Goal: Task Accomplishment & Management: Use online tool/utility

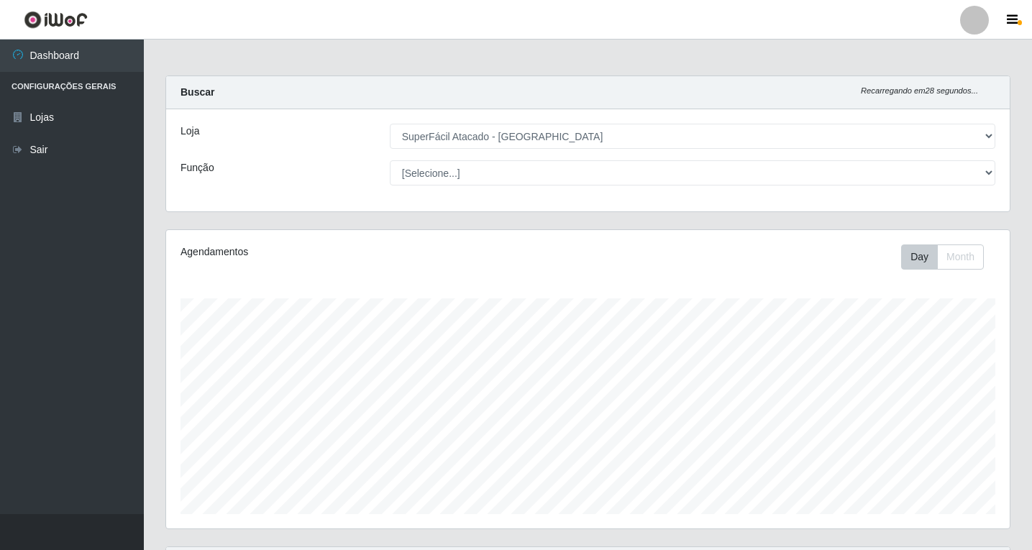
select select "503"
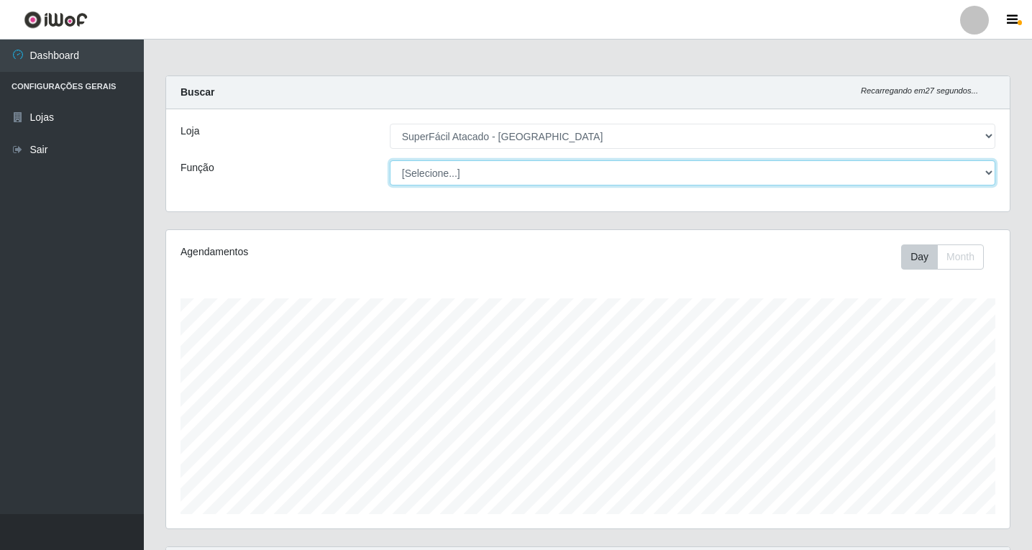
click at [950, 179] on select "[Selecione...] Embalador Embalador + Embalador ++ Operador de Caixa Operador de…" at bounding box center [692, 172] width 605 height 25
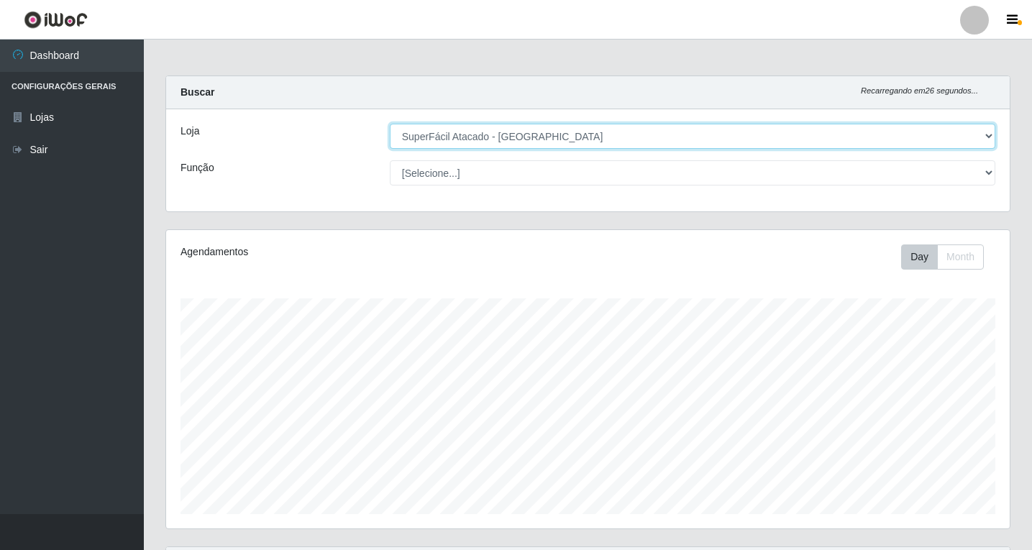
click at [942, 132] on select "[Selecione...] SuperFácil Atacado - [GEOGRAPHIC_DATA]" at bounding box center [692, 136] width 605 height 25
click at [390, 124] on select "[Selecione...] SuperFácil Atacado - [GEOGRAPHIC_DATA]" at bounding box center [692, 136] width 605 height 25
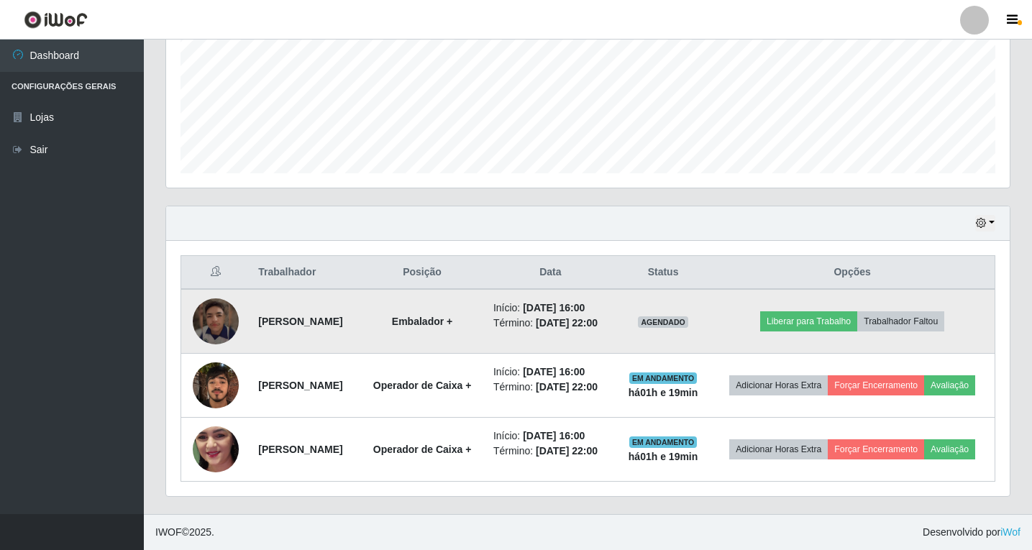
scroll to position [373, 0]
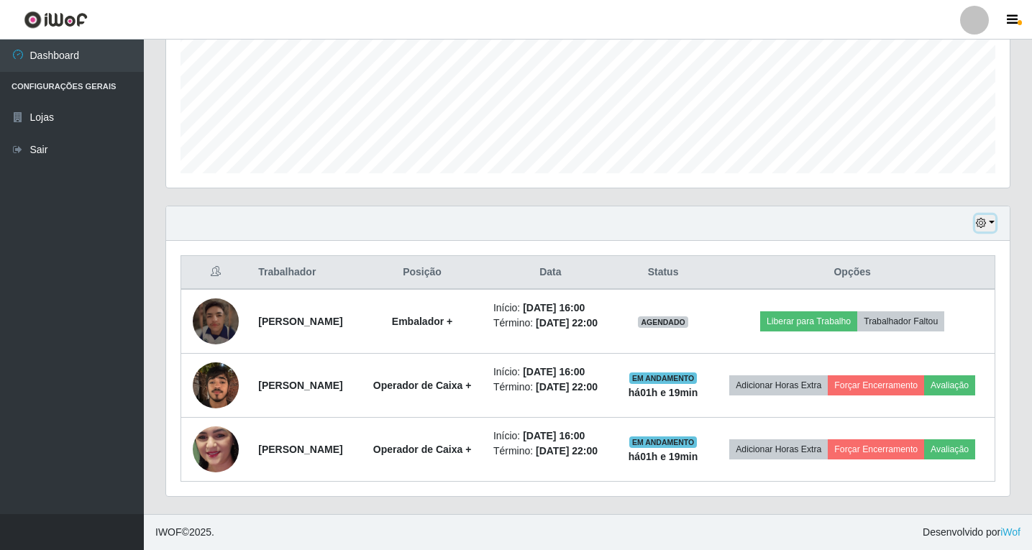
click at [986, 218] on icon "button" at bounding box center [981, 223] width 10 height 10
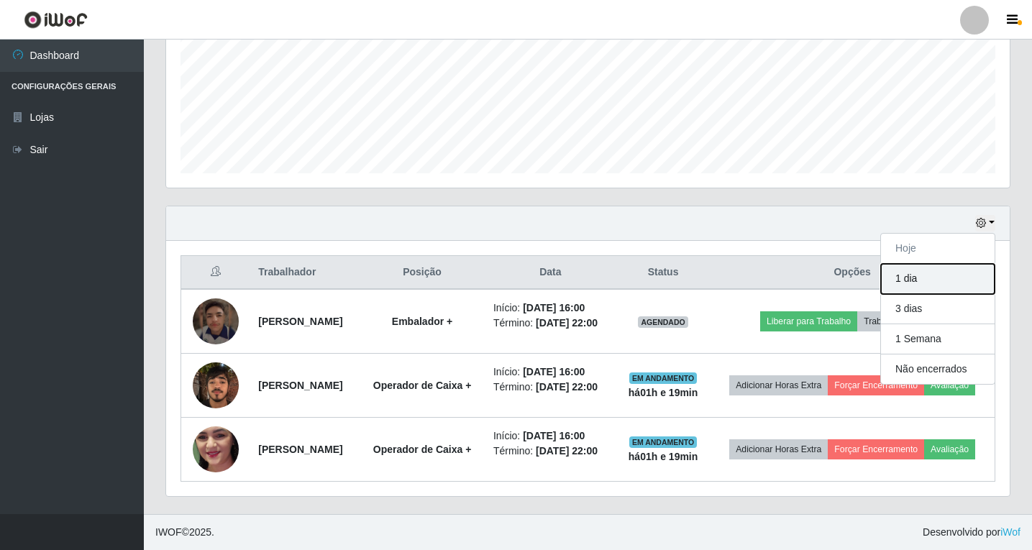
click at [921, 264] on button "1 dia" at bounding box center [938, 279] width 114 height 30
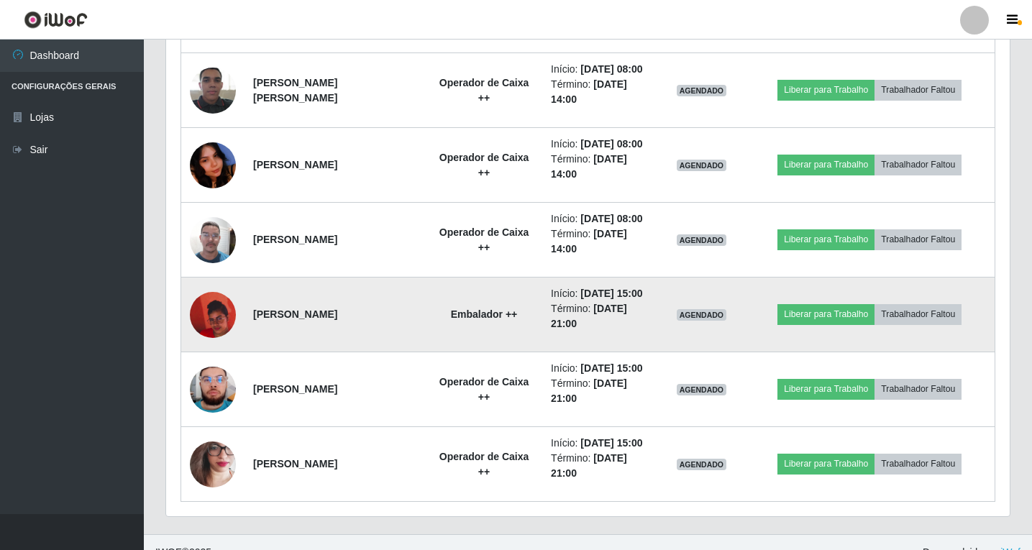
scroll to position [896, 0]
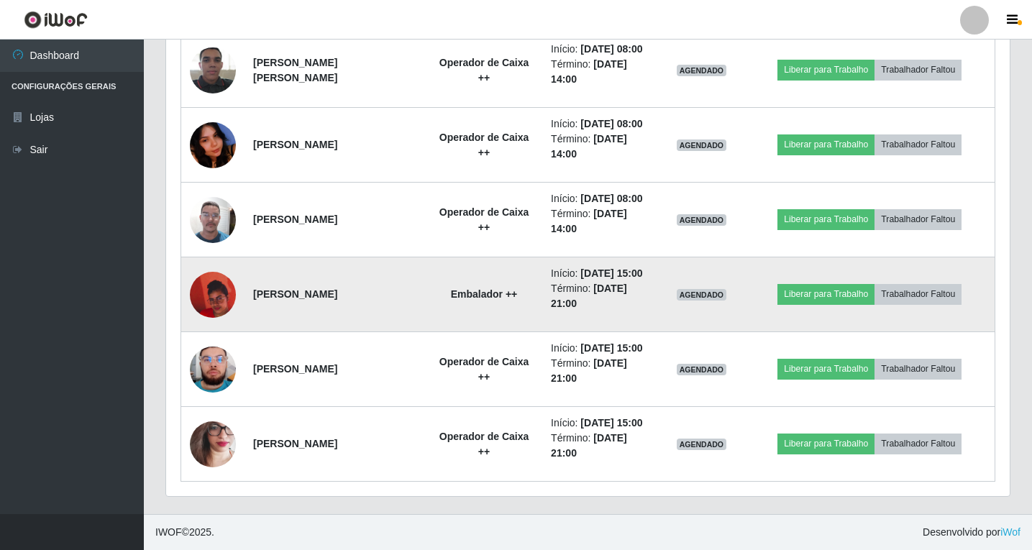
click at [222, 290] on img at bounding box center [213, 295] width 46 height 82
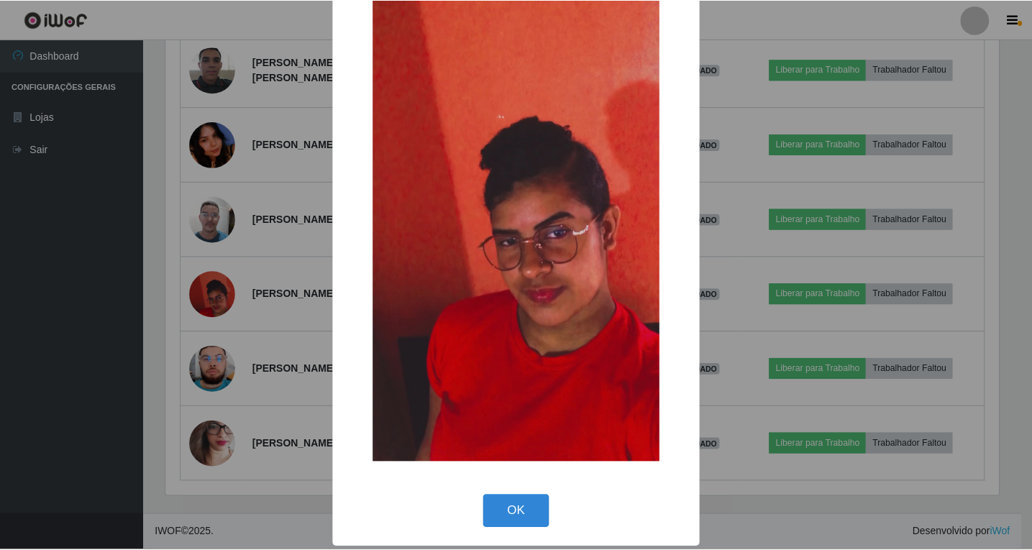
scroll to position [87, 0]
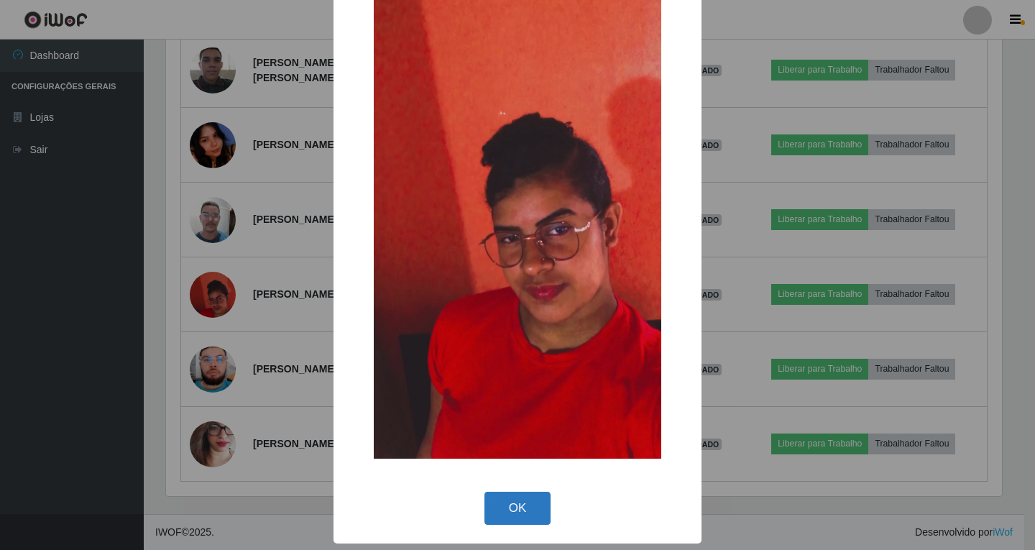
click at [515, 497] on button "OK" at bounding box center [518, 509] width 67 height 34
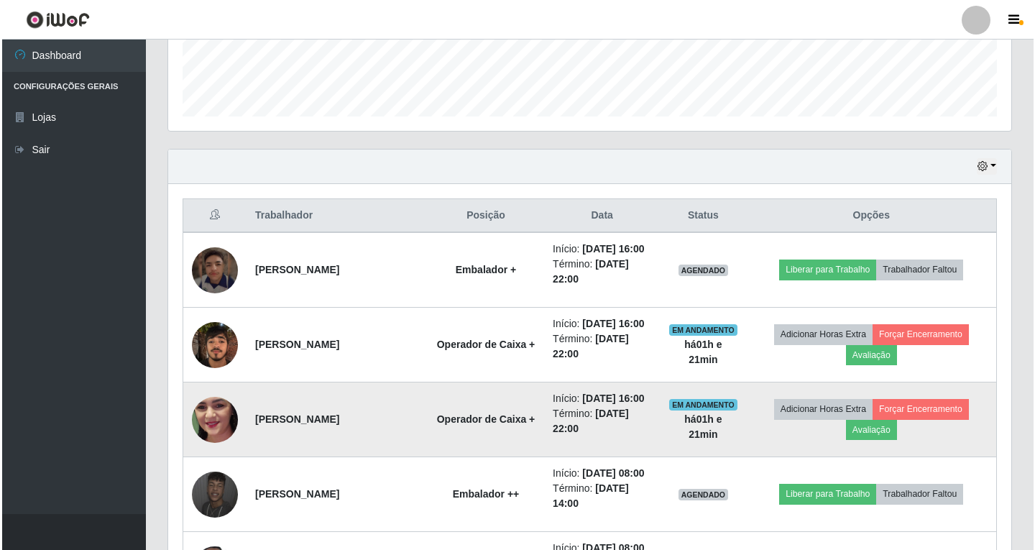
scroll to position [465, 0]
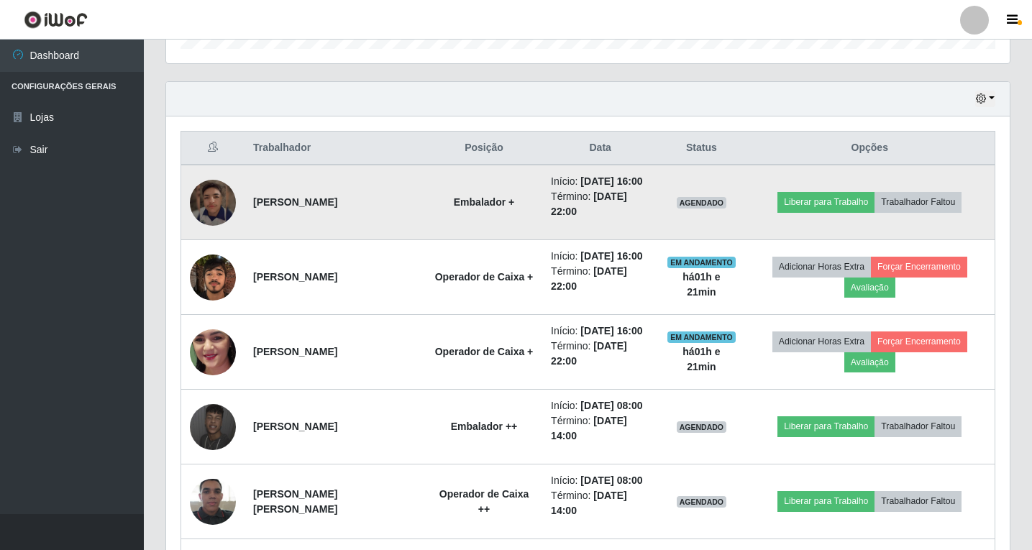
click at [216, 206] on img at bounding box center [213, 203] width 46 height 46
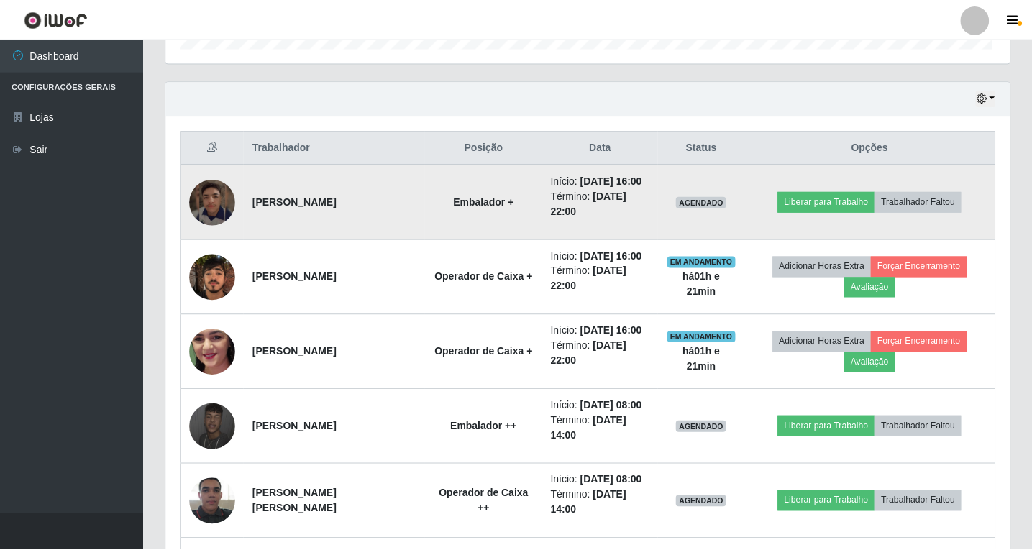
scroll to position [298, 836]
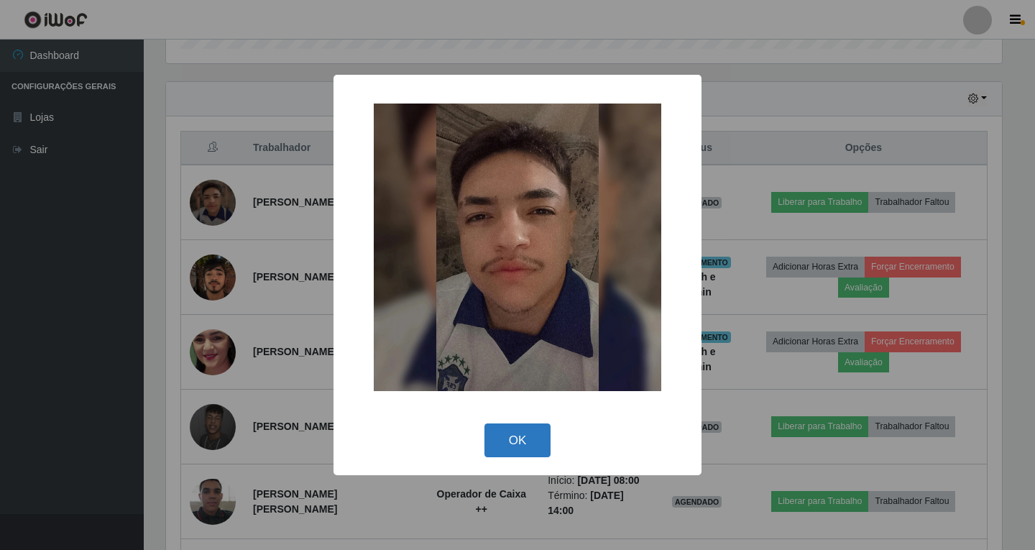
click at [526, 443] on button "OK" at bounding box center [518, 440] width 67 height 34
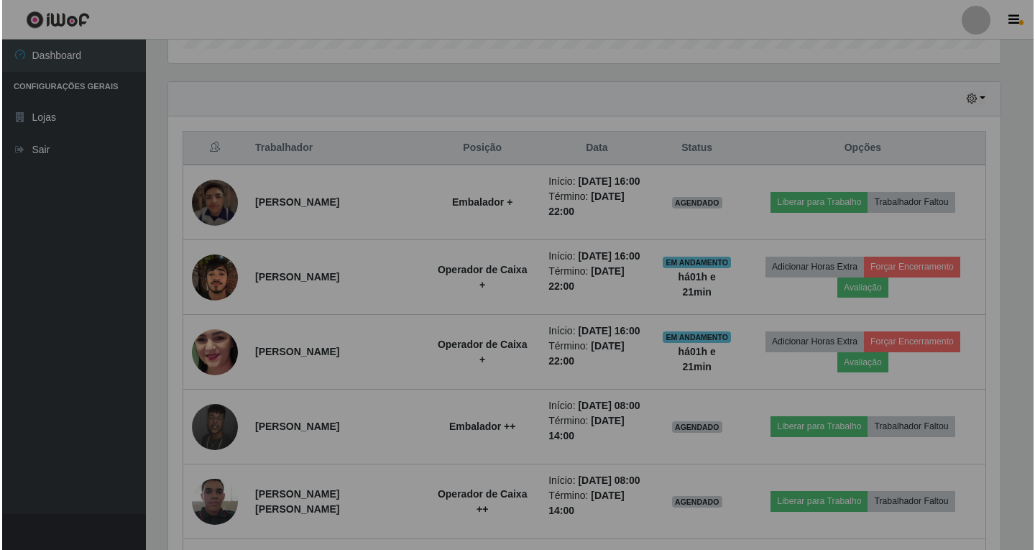
scroll to position [298, 843]
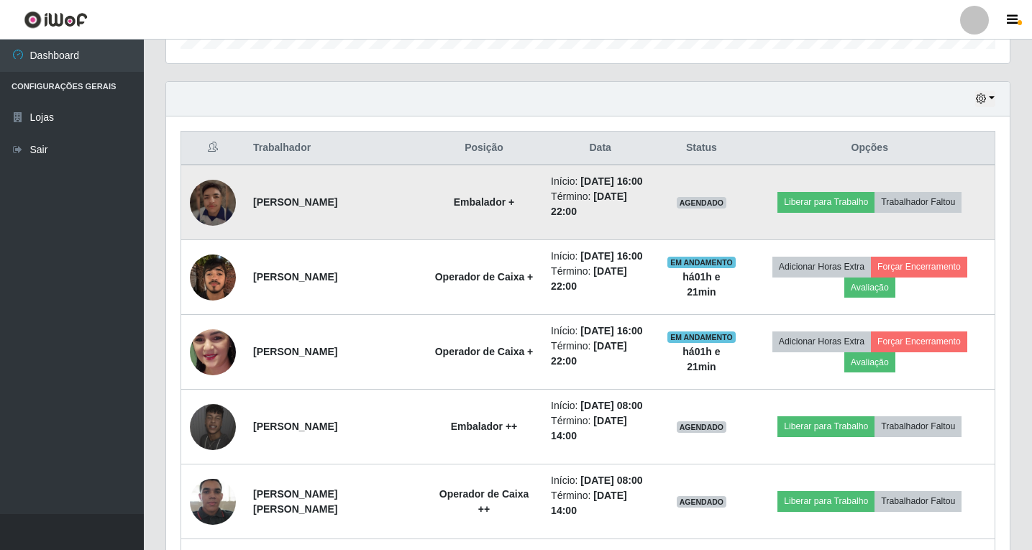
click at [208, 200] on img at bounding box center [213, 203] width 46 height 46
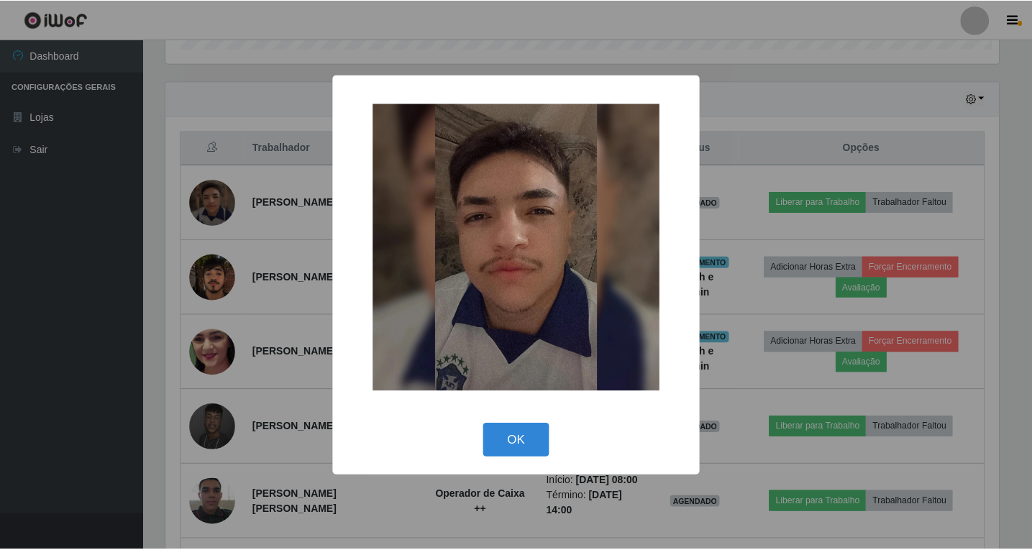
scroll to position [298, 836]
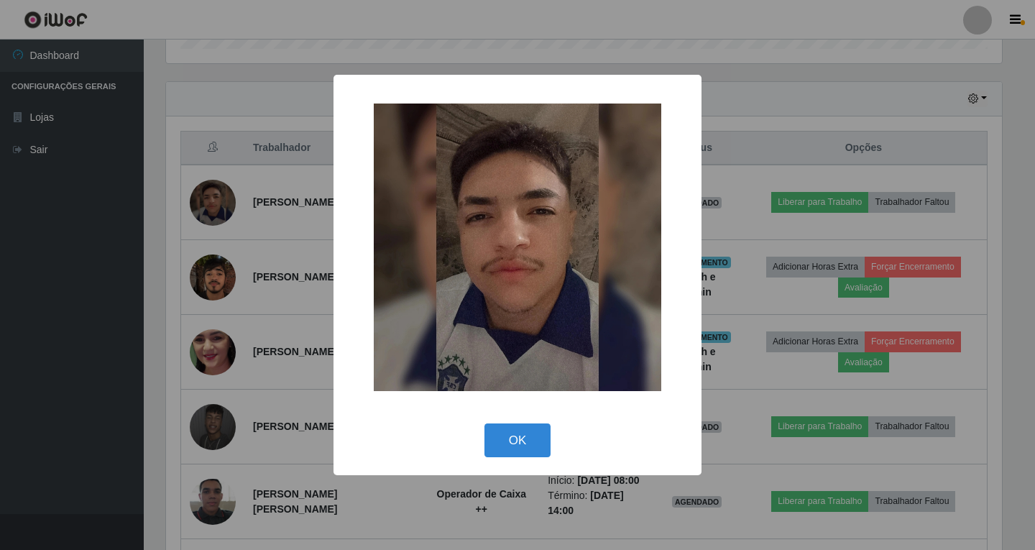
click at [540, 327] on img at bounding box center [518, 248] width 288 height 288
click at [495, 436] on button "OK" at bounding box center [518, 440] width 67 height 34
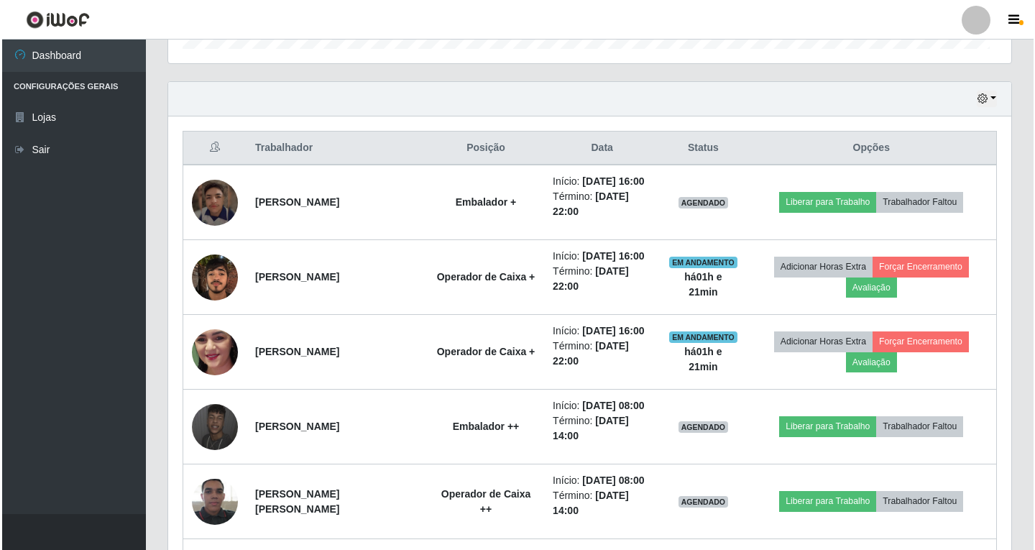
scroll to position [298, 843]
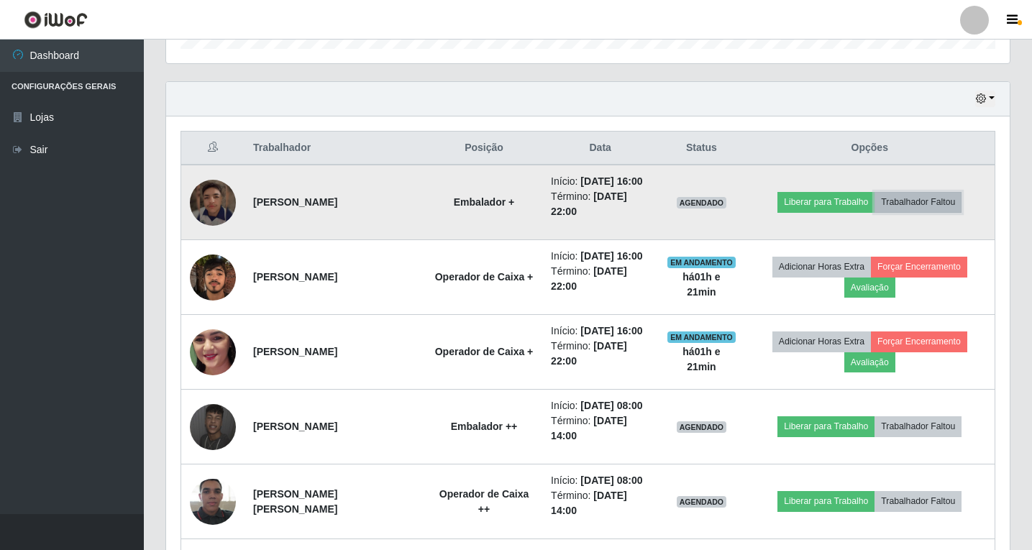
click at [924, 203] on button "Trabalhador Faltou" at bounding box center [917, 202] width 87 height 20
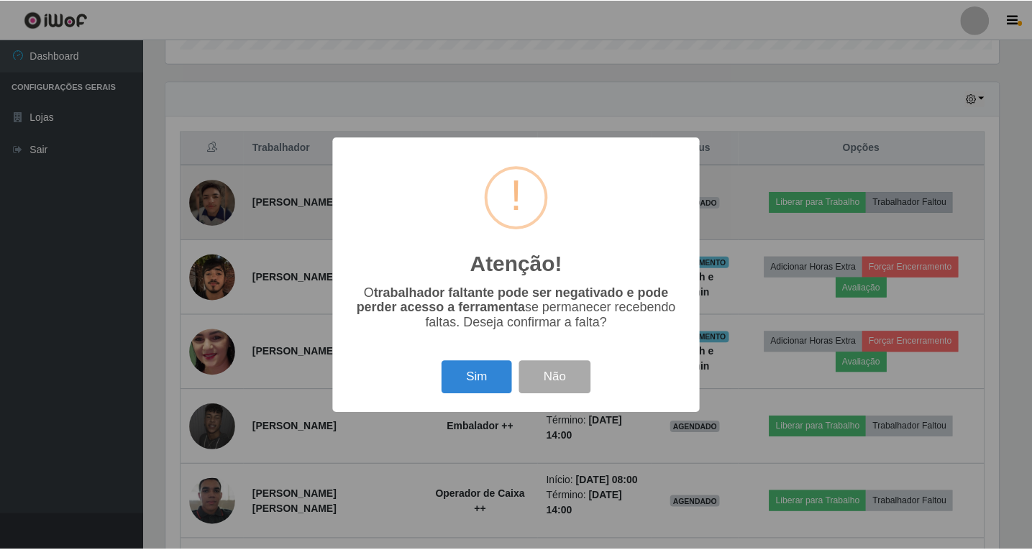
scroll to position [298, 836]
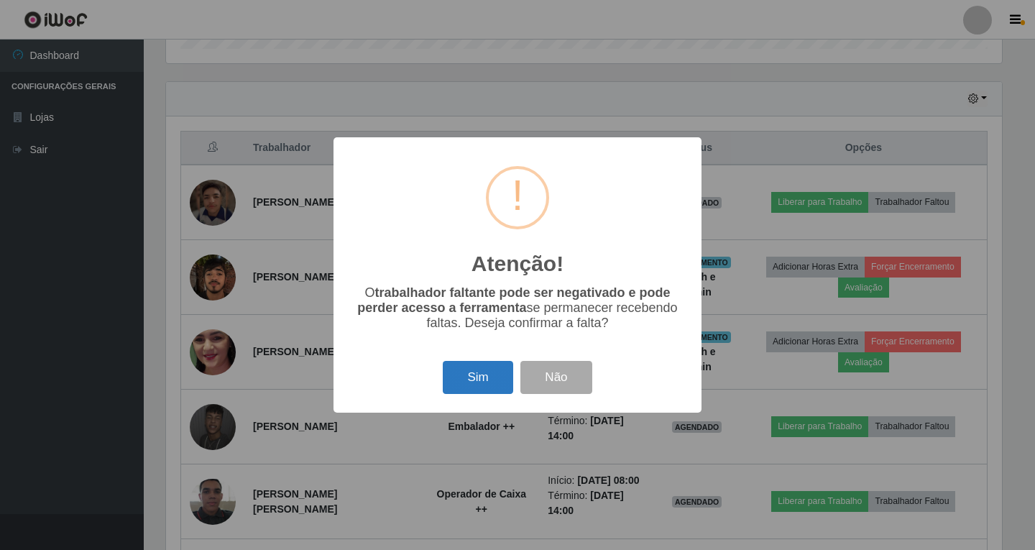
click at [479, 387] on button "Sim" at bounding box center [478, 378] width 70 height 34
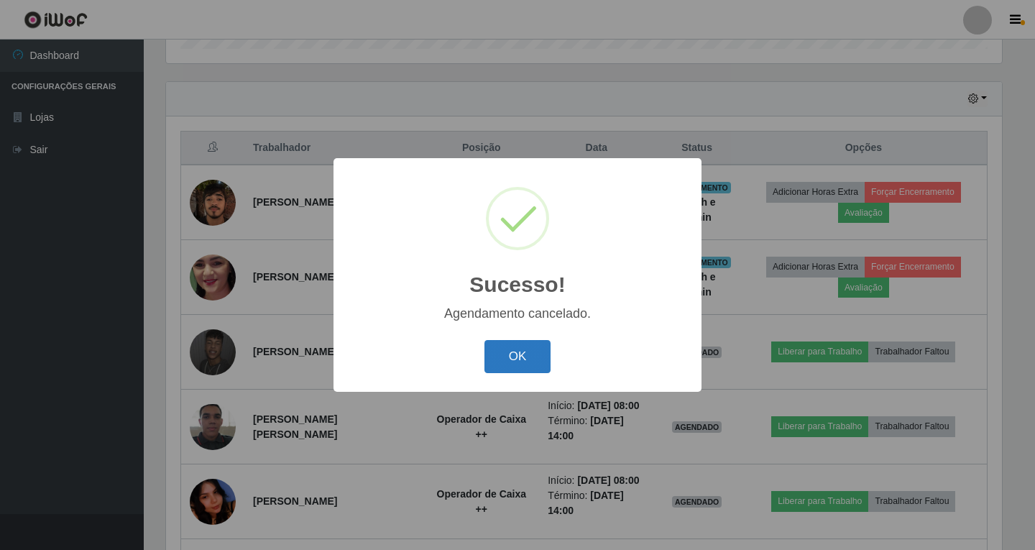
click at [533, 347] on button "OK" at bounding box center [518, 357] width 67 height 34
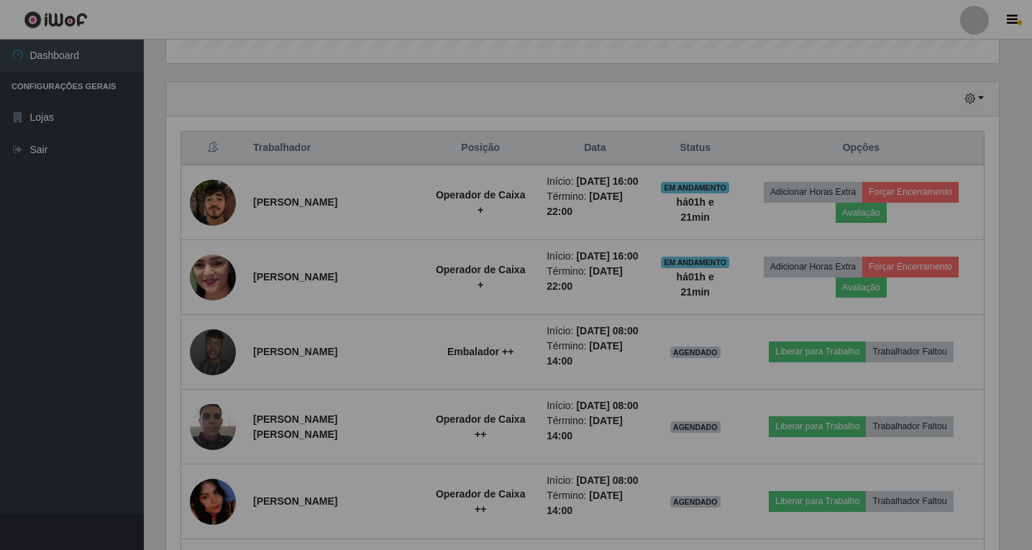
scroll to position [298, 843]
